Goal: Use online tool/utility: Use online tool/utility

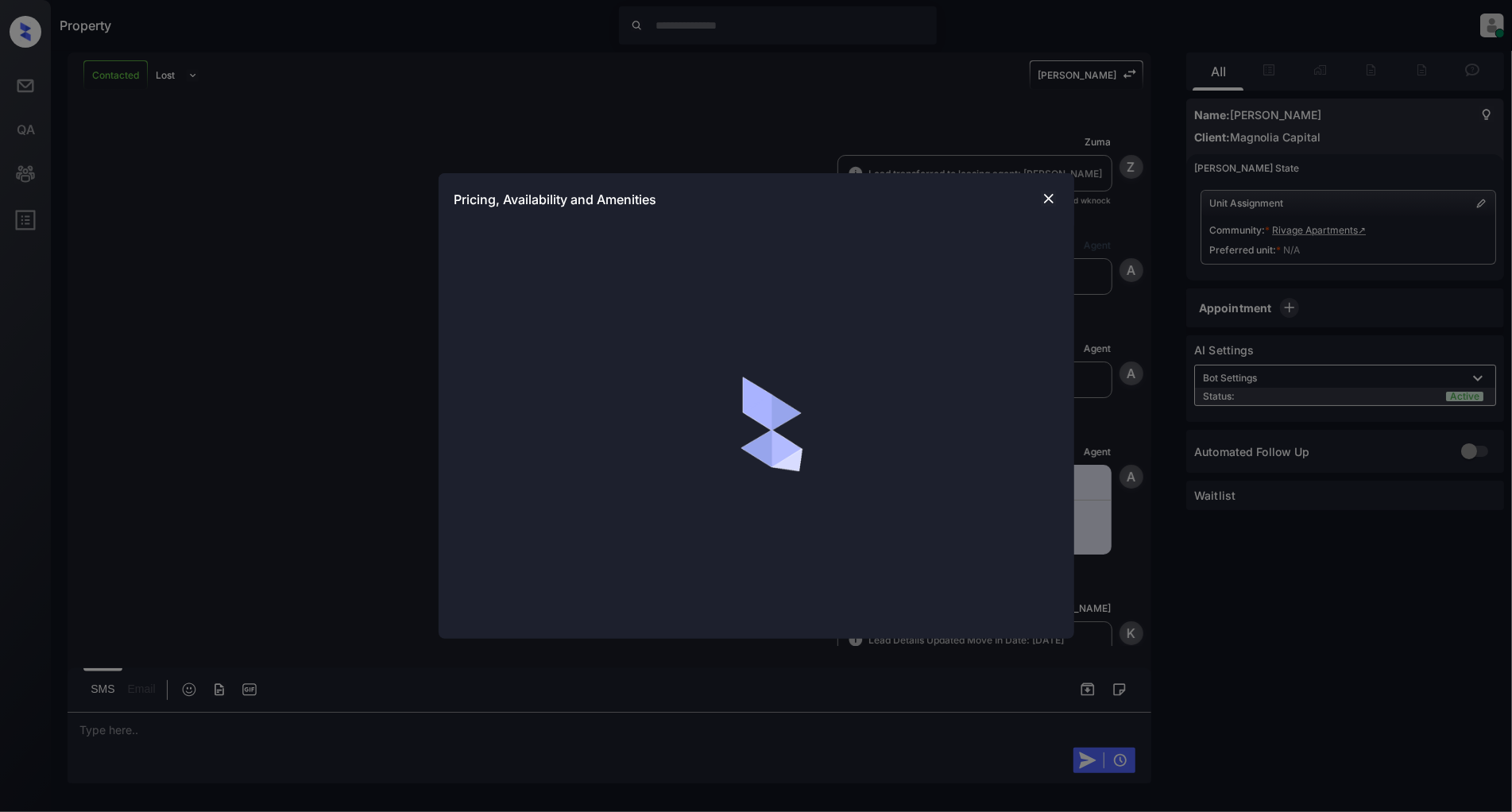
scroll to position [652, 0]
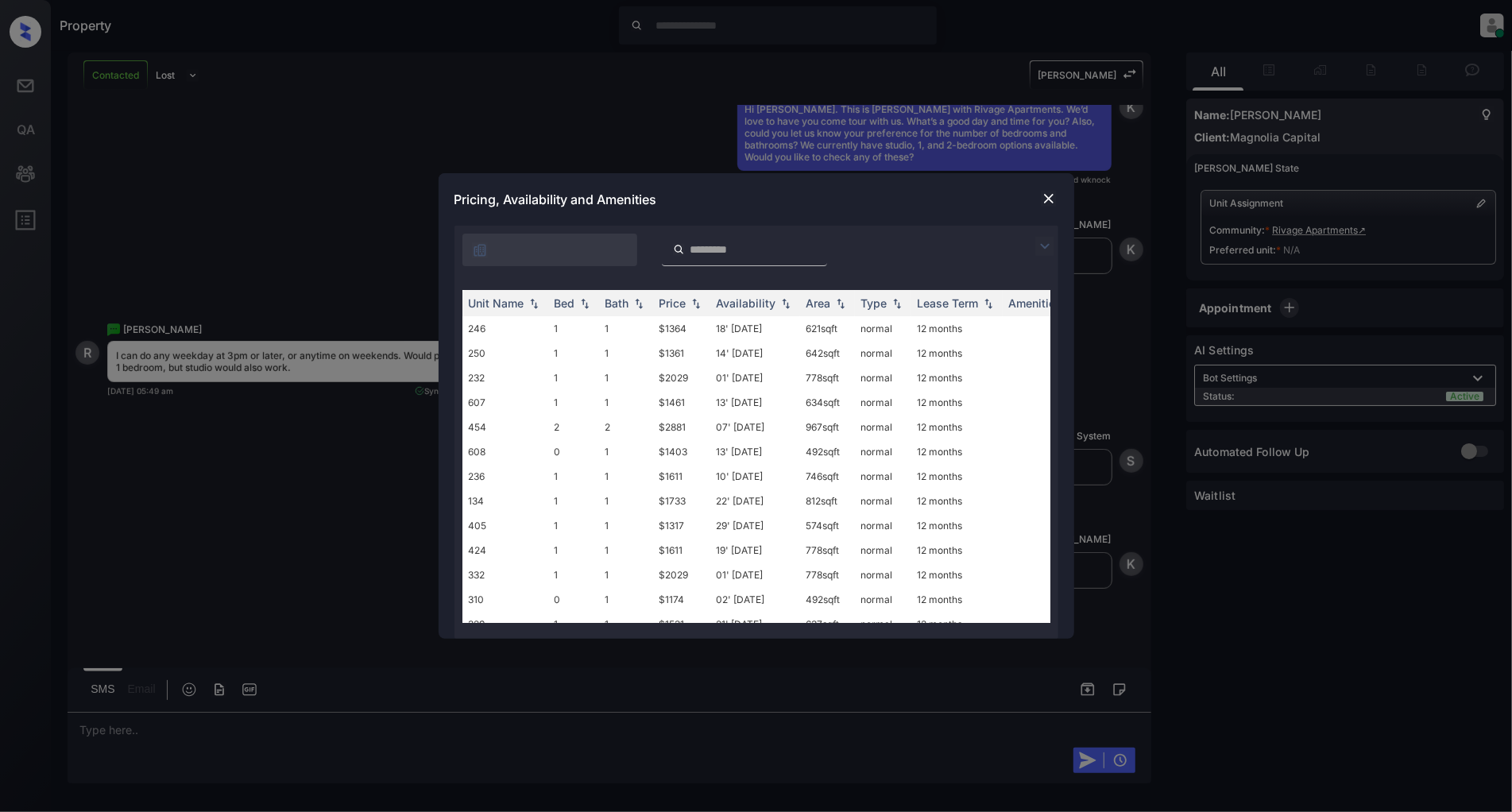
click at [1046, 248] on img at bounding box center [1045, 246] width 19 height 19
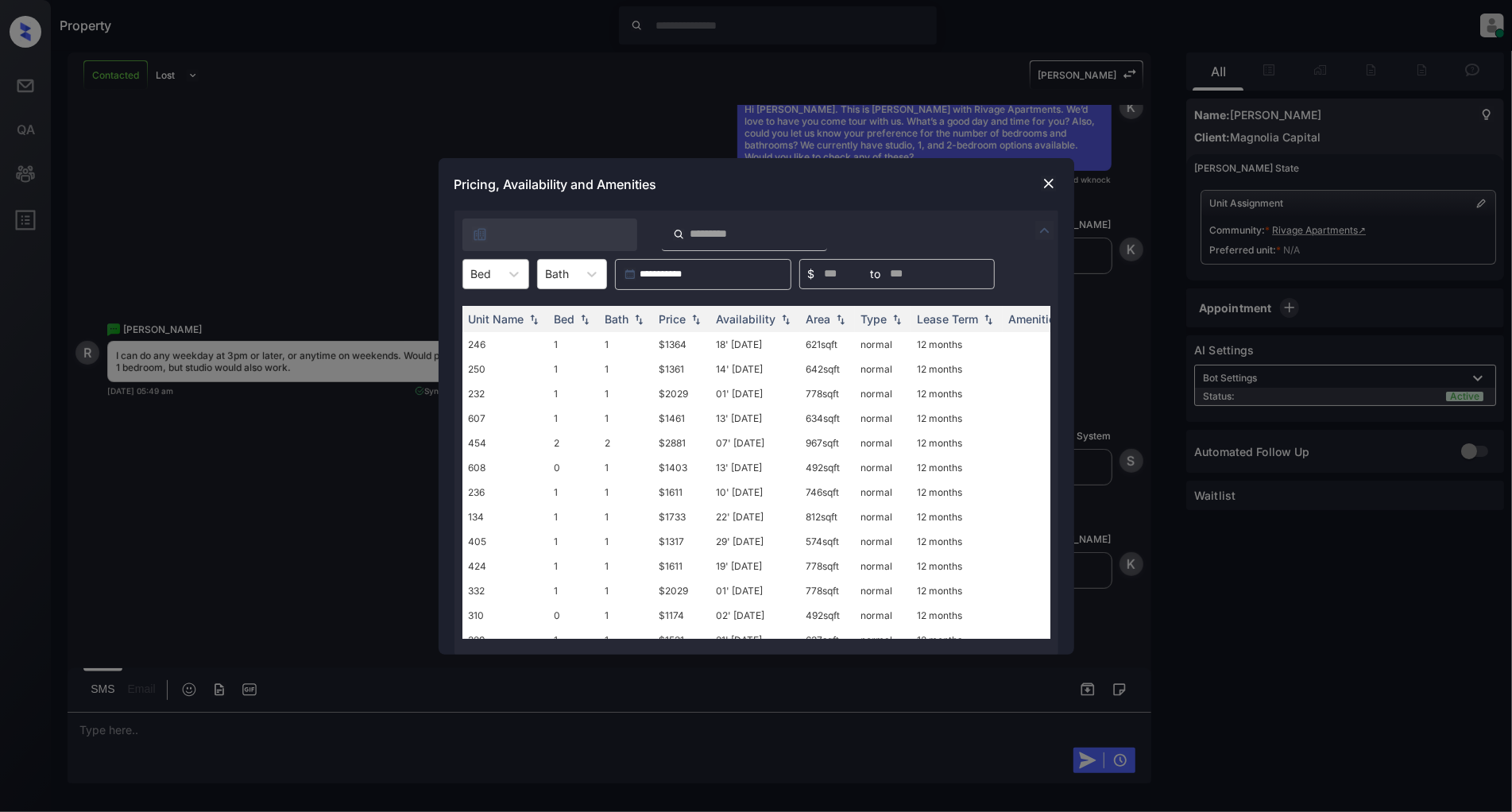
click at [480, 281] on div at bounding box center [482, 273] width 21 height 17
click at [479, 344] on div "1" at bounding box center [496, 341] width 66 height 29
click at [503, 268] on div "1 Bed" at bounding box center [485, 274] width 45 height 23
click at [490, 308] on div "0" at bounding box center [499, 313] width 74 height 29
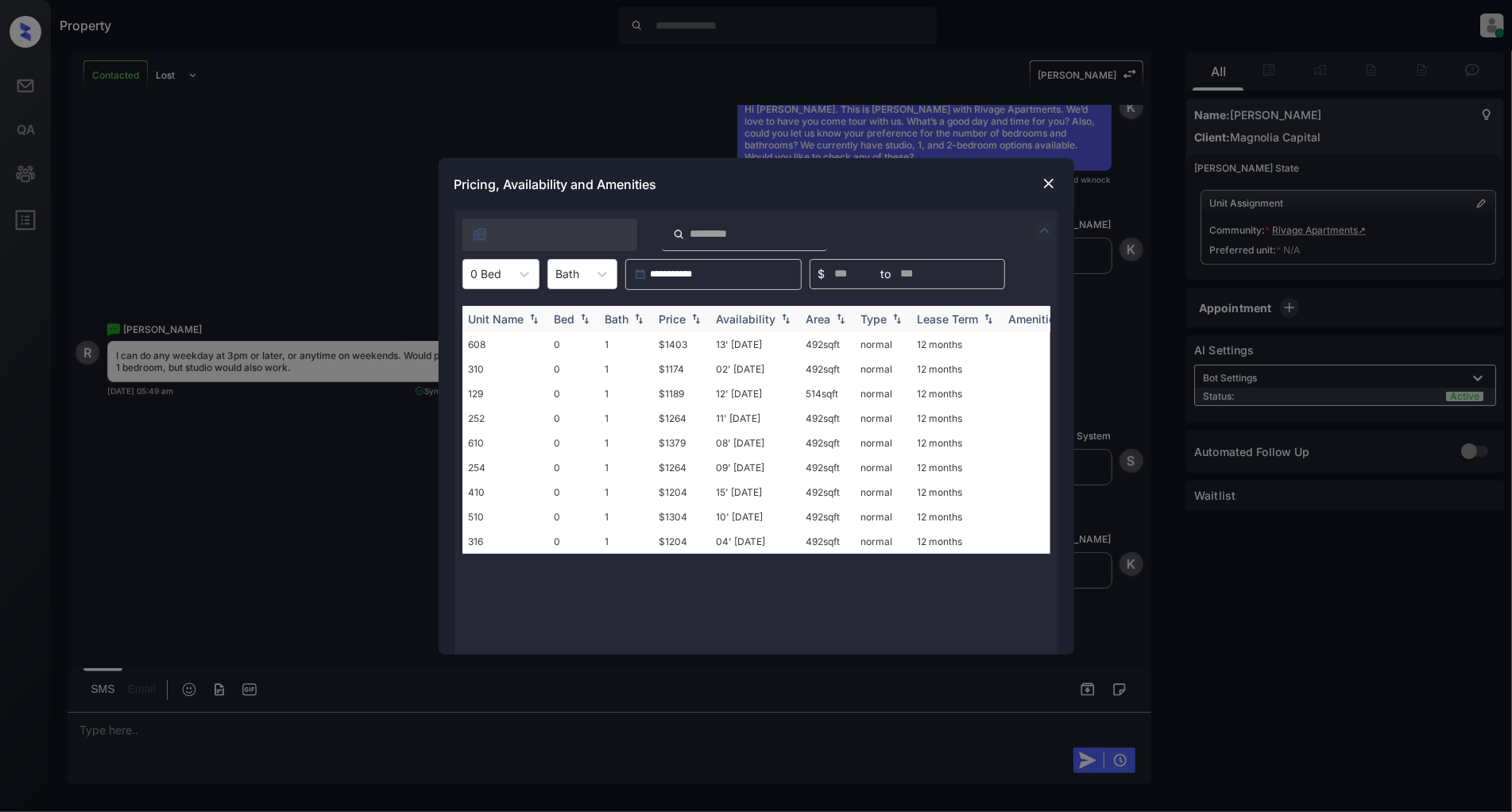
click at [698, 316] on img at bounding box center [696, 318] width 16 height 11
drag, startPoint x: 700, startPoint y: 335, endPoint x: 630, endPoint y: 352, distance: 72.0
click at [630, 352] on tr "310 0 1 $1174 02' [DATE] 492 sqft normal 12 months" at bounding box center [878, 344] width 831 height 24
copy tr "$1174"
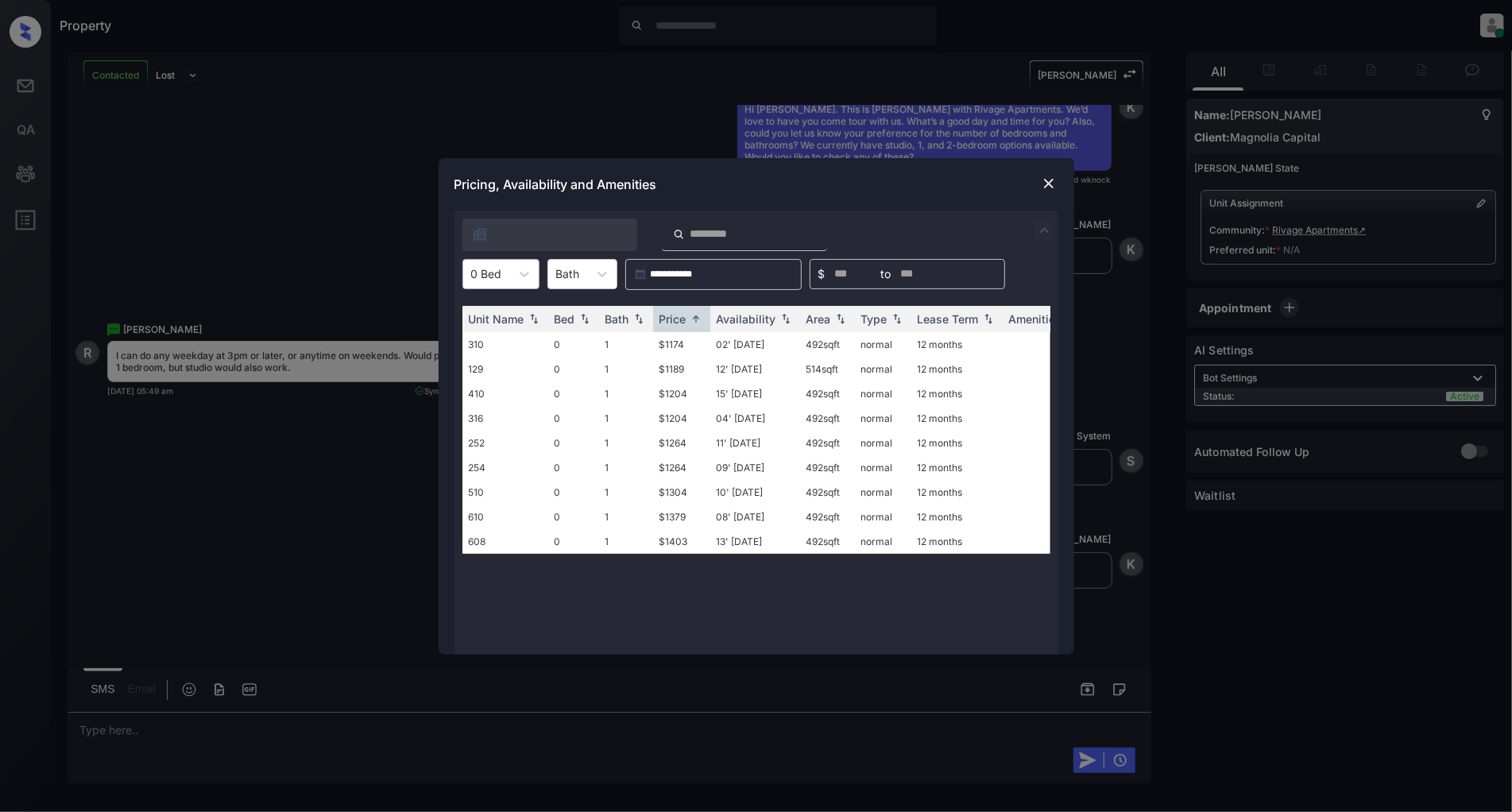
click at [506, 271] on div "0 Bed" at bounding box center [487, 274] width 47 height 23
click at [499, 344] on div "1" at bounding box center [501, 341] width 77 height 29
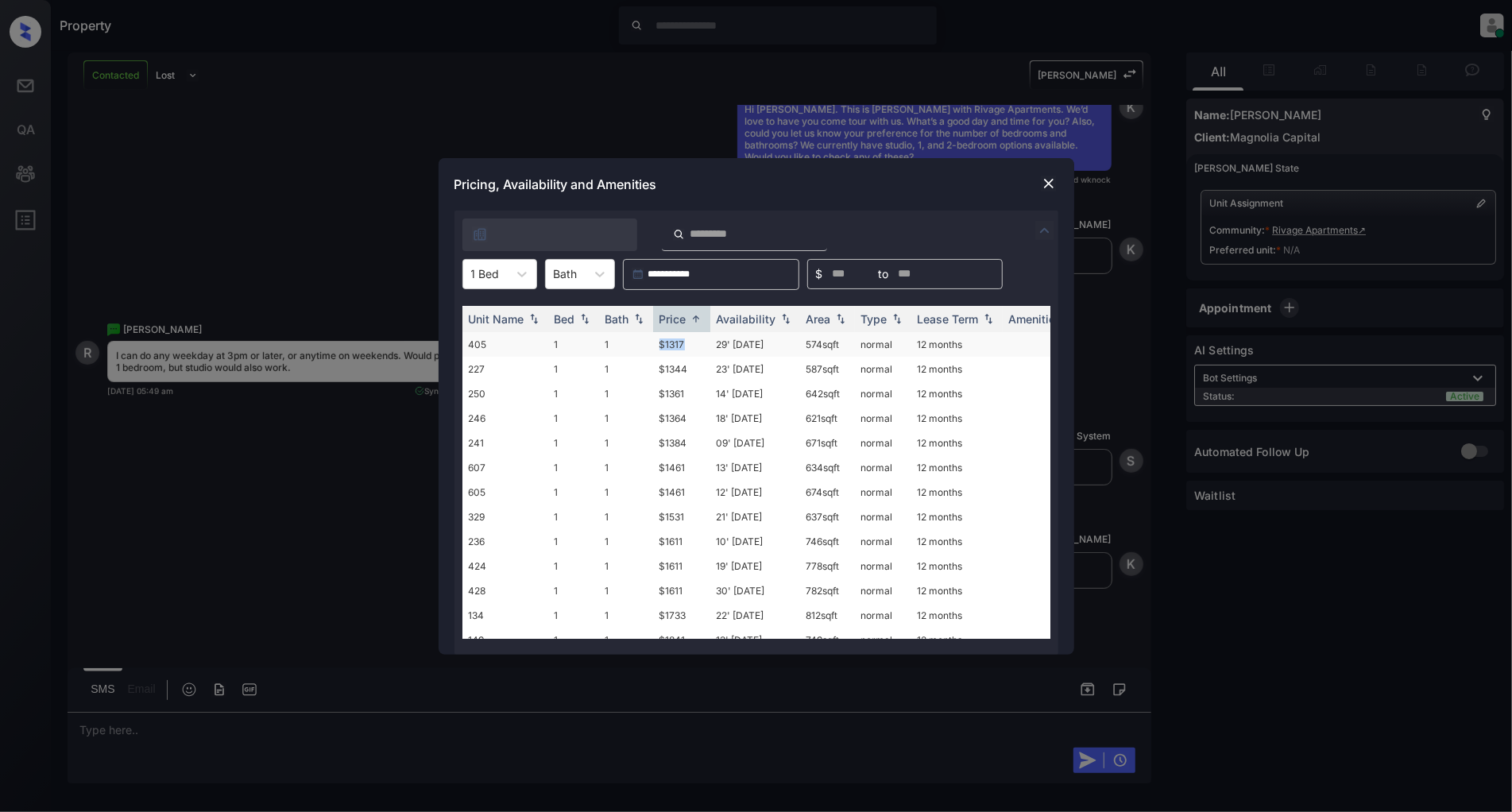
drag, startPoint x: 692, startPoint y: 340, endPoint x: 656, endPoint y: 343, distance: 36.1
click at [656, 343] on td "$1317" at bounding box center [681, 344] width 57 height 24
copy td "$1317"
click at [1051, 183] on img at bounding box center [1049, 184] width 16 height 16
